Goal: Find specific page/section: Find specific page/section

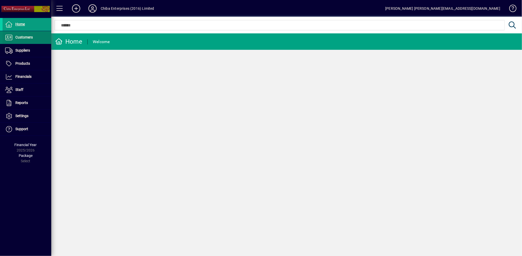
click at [25, 36] on span "Customers" at bounding box center [23, 37] width 17 height 4
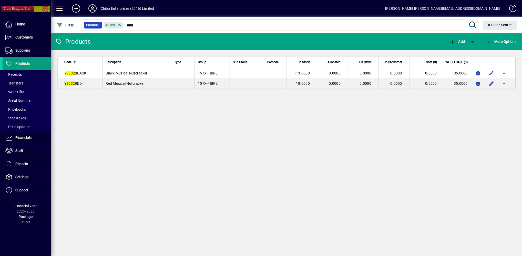
type input "****"
